Goal: Use online tool/utility

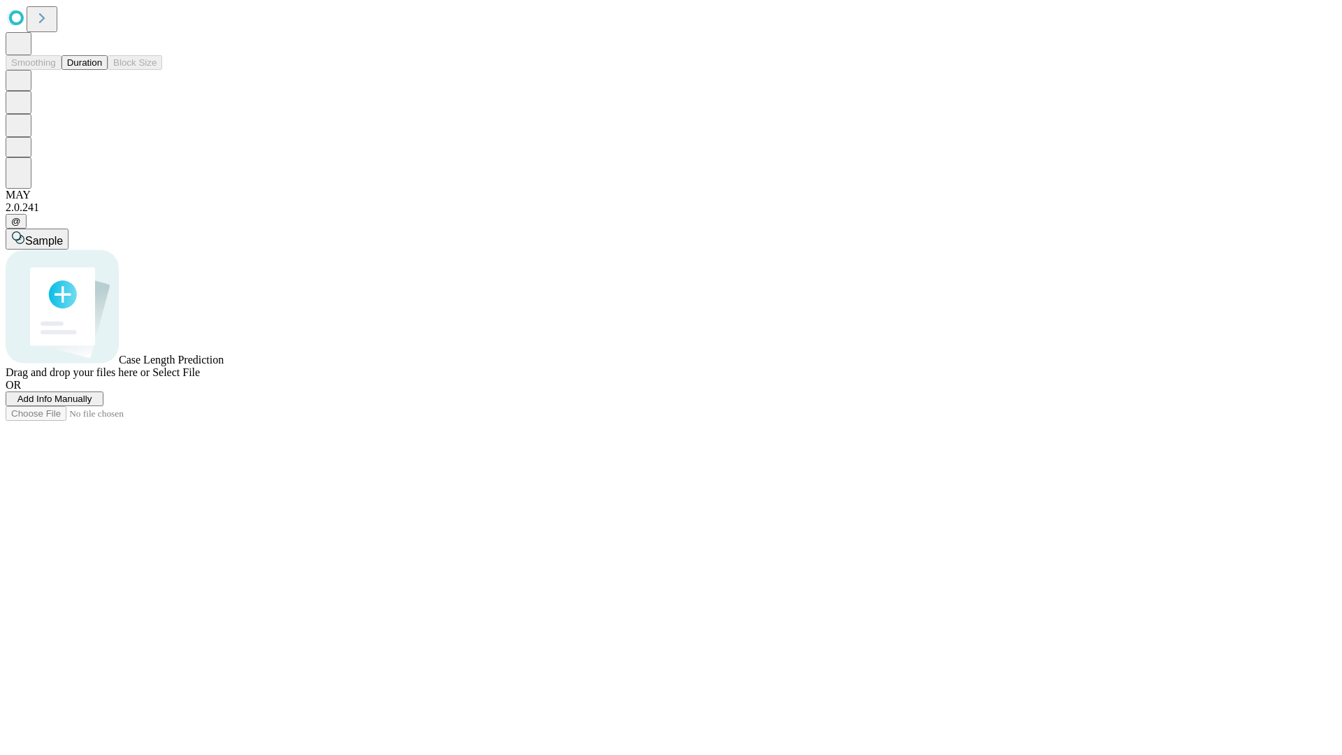
click at [102, 70] on button "Duration" at bounding box center [85, 62] width 46 height 15
click at [63, 235] on span "Sample" at bounding box center [44, 241] width 38 height 12
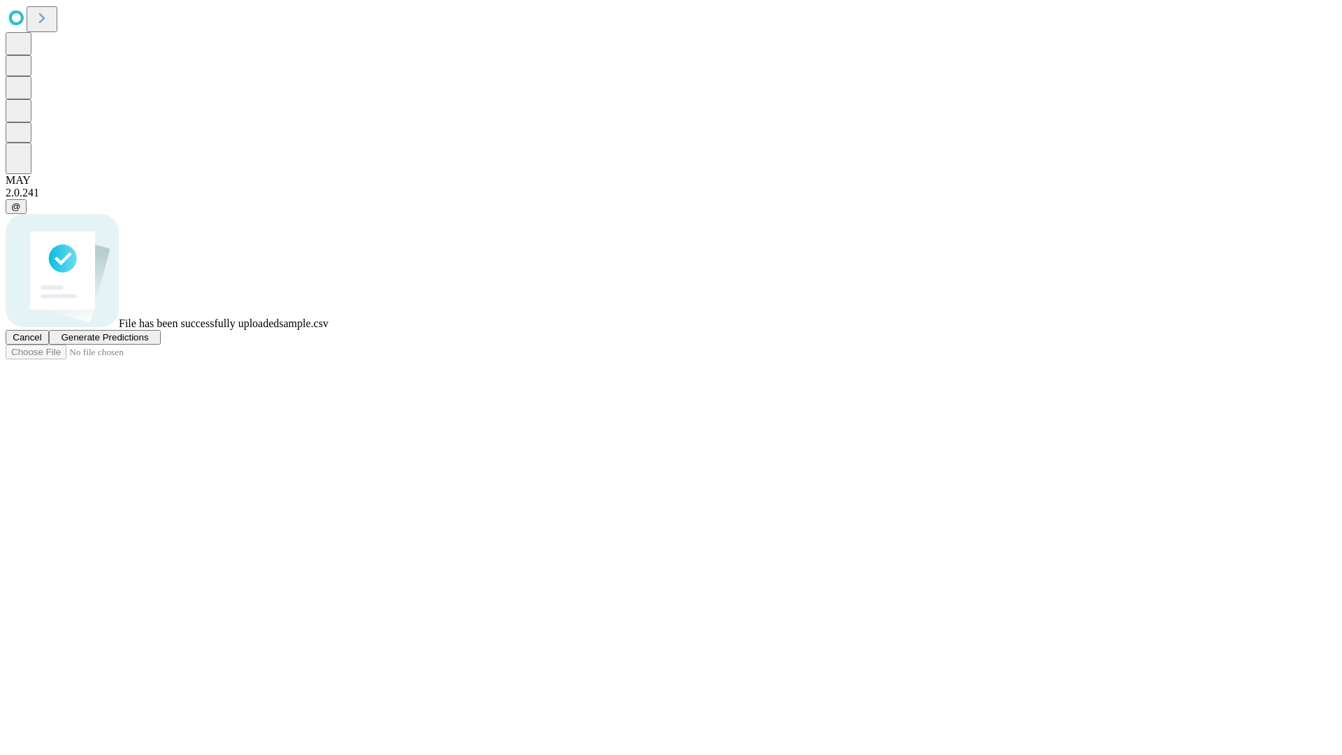
click at [148, 343] on span "Generate Predictions" at bounding box center [104, 337] width 87 height 10
